Goal: Find specific page/section: Find specific page/section

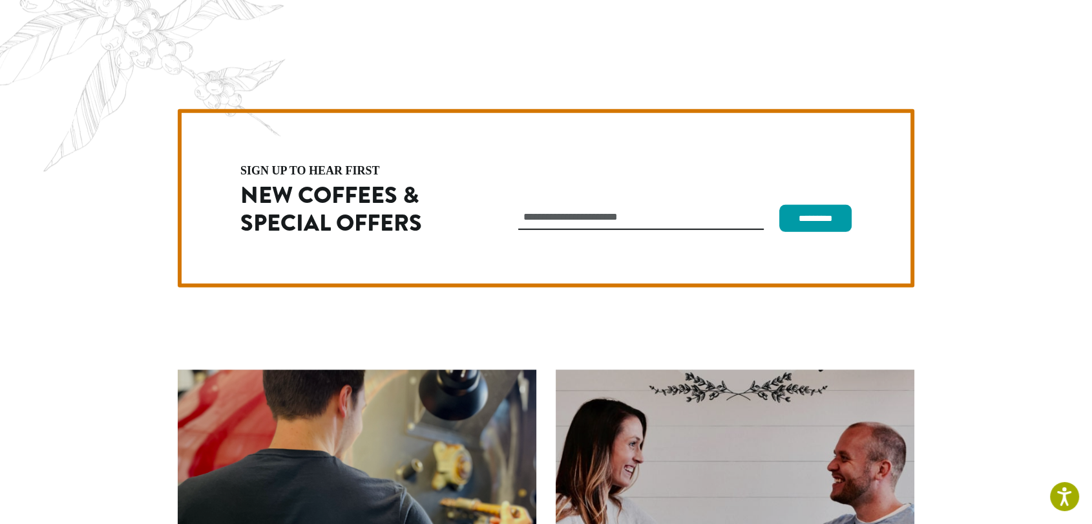
scroll to position [3650, 0]
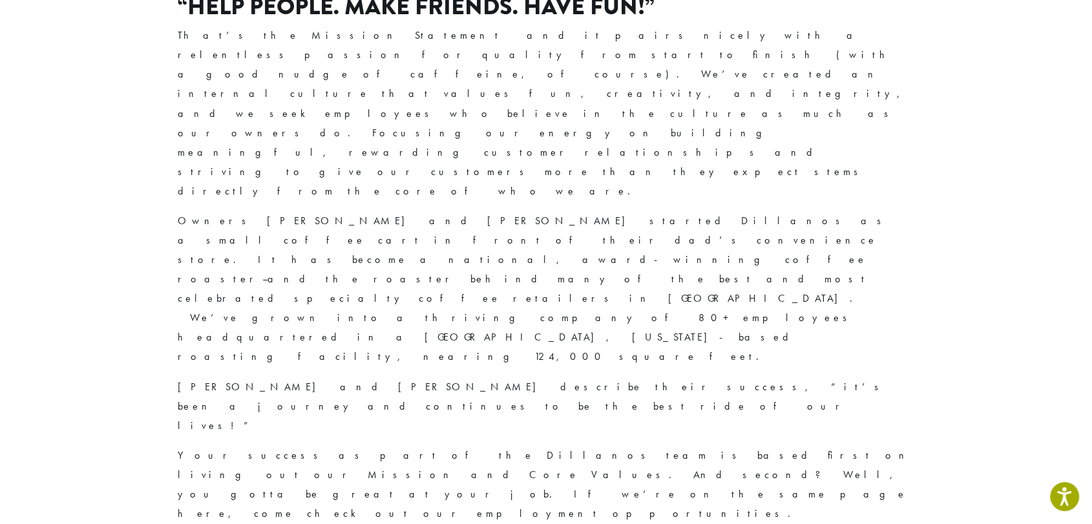
scroll to position [697, 0]
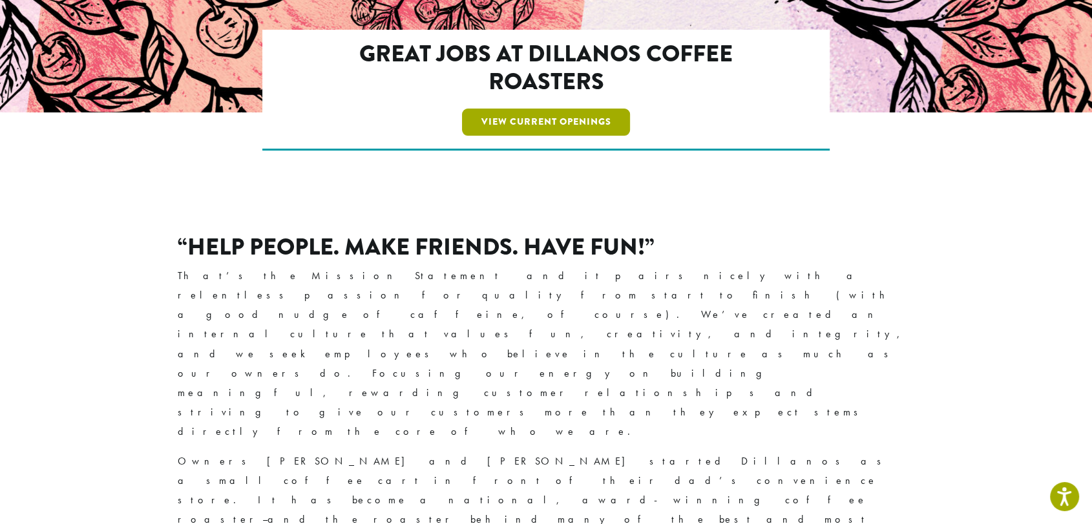
scroll to position [143, 0]
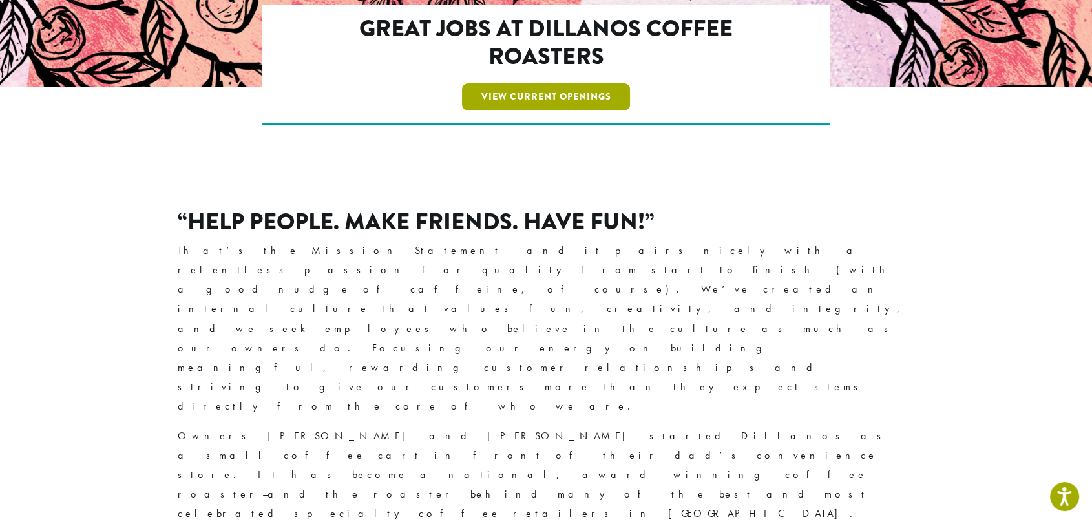
click at [542, 104] on link "View Current Openings" at bounding box center [546, 96] width 169 height 27
